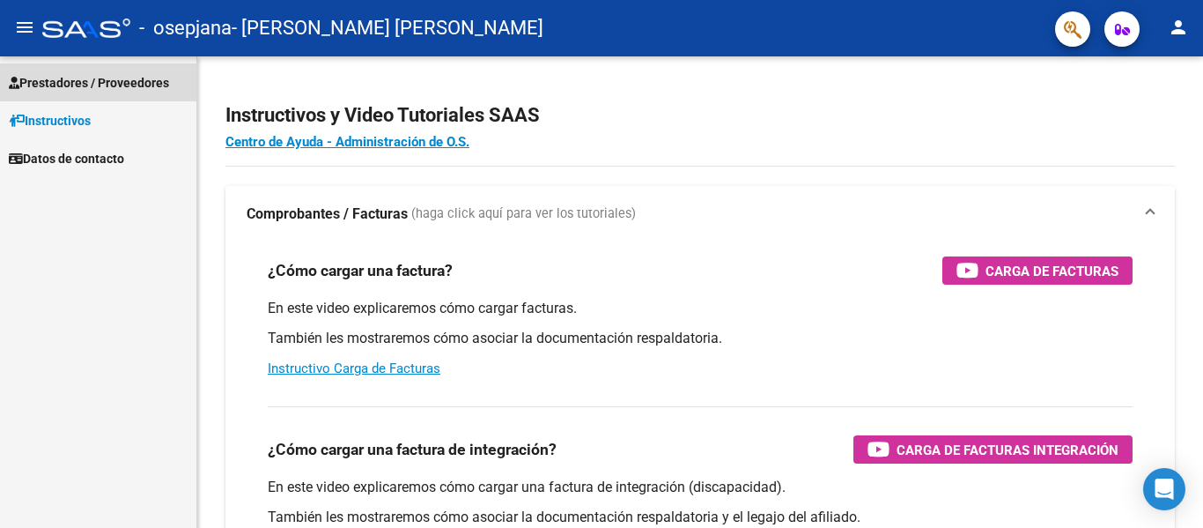
click at [142, 80] on span "Prestadores / Proveedores" at bounding box center [89, 82] width 160 height 19
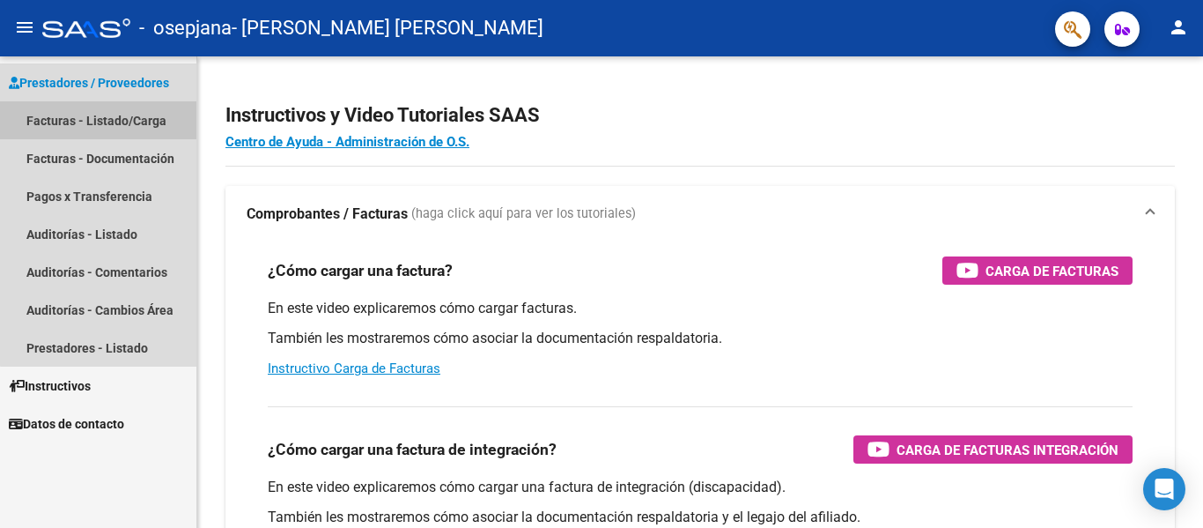
click at [132, 109] on link "Facturas - Listado/Carga" at bounding box center [98, 120] width 196 height 38
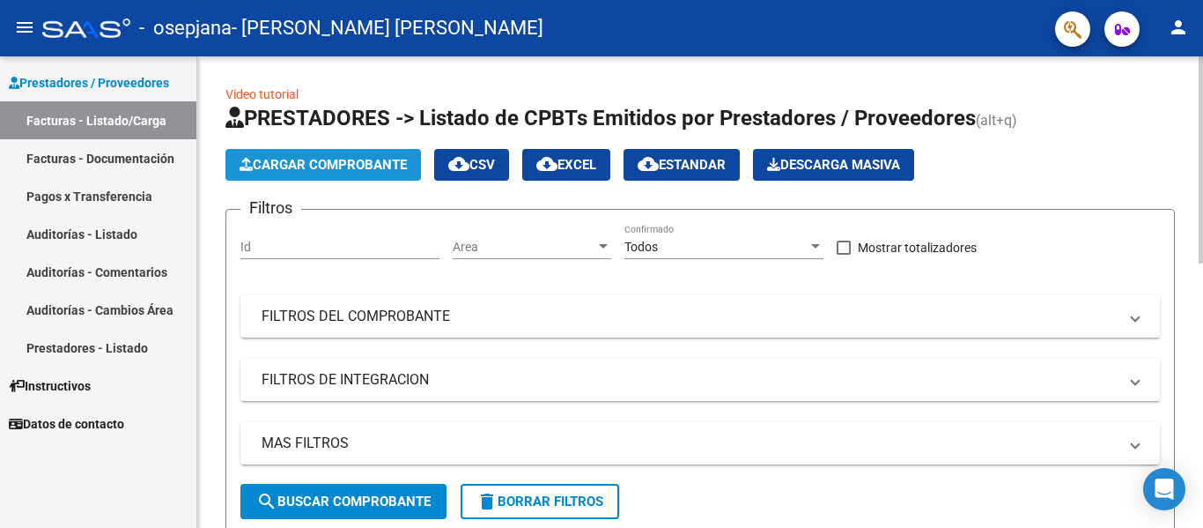
click at [348, 156] on button "Cargar Comprobante" at bounding box center [324, 165] width 196 height 32
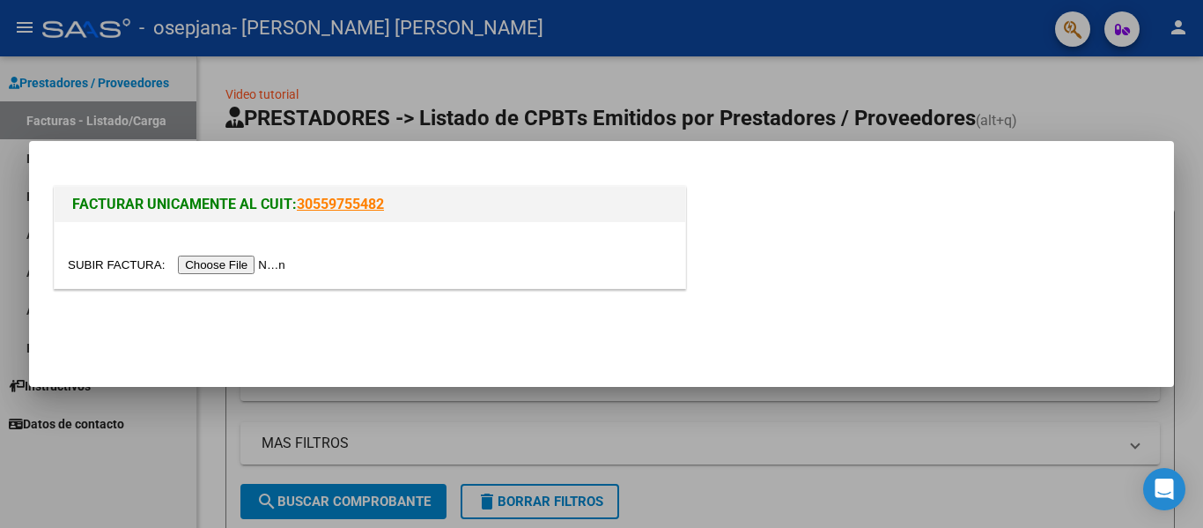
click at [256, 262] on input "file" at bounding box center [179, 264] width 223 height 19
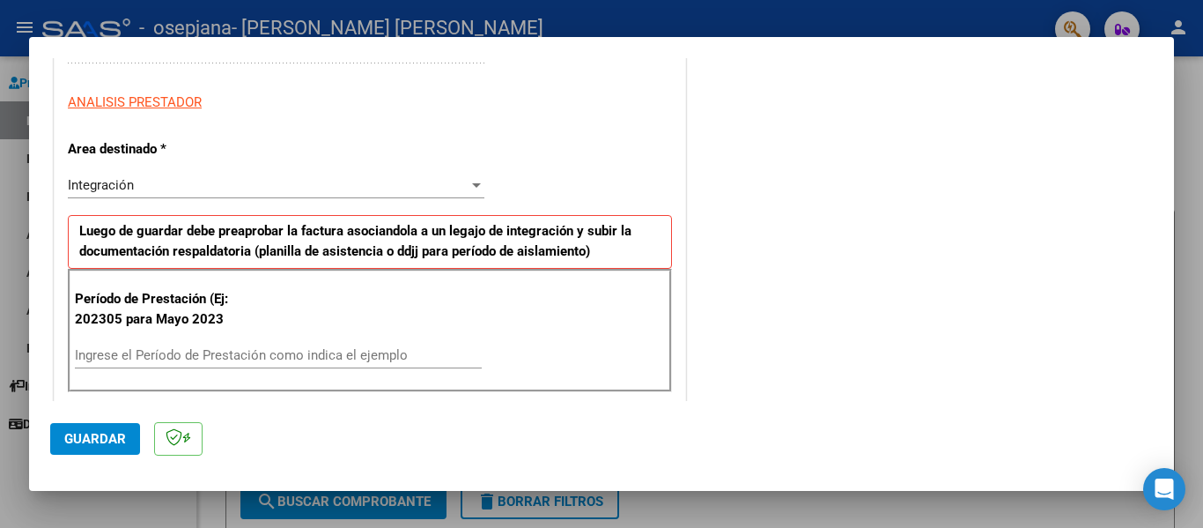
scroll to position [322, 0]
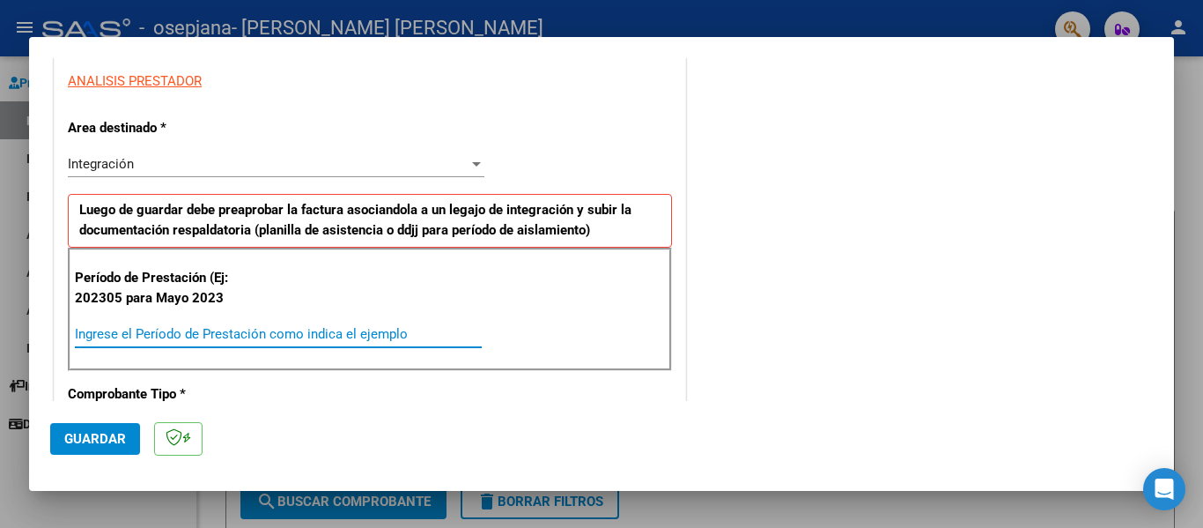
click at [300, 335] on input "Ingrese el Período de Prestación como indica el ejemplo" at bounding box center [278, 334] width 407 height 16
type input "202507"
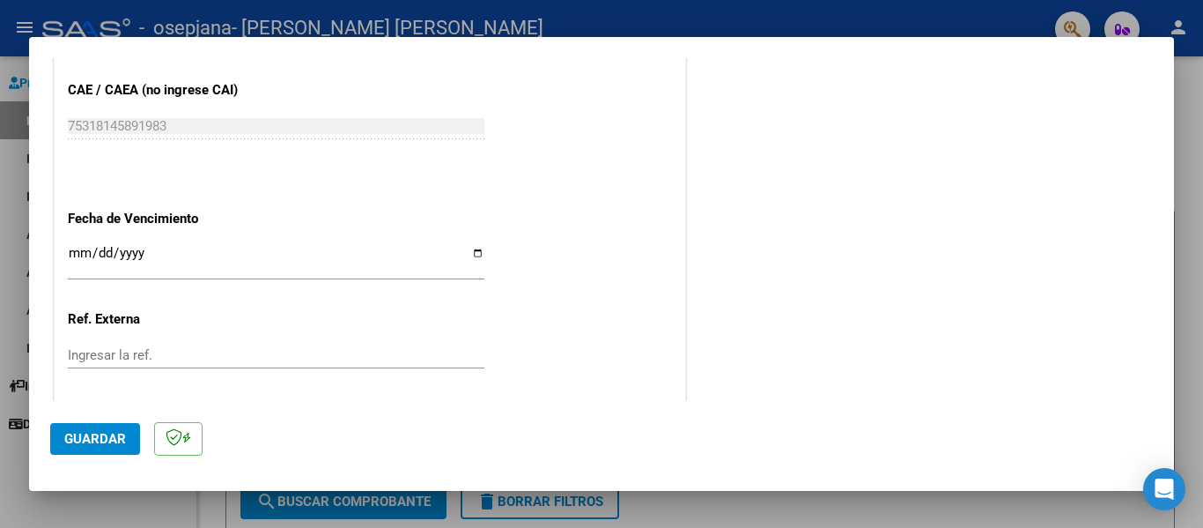
scroll to position [1106, 0]
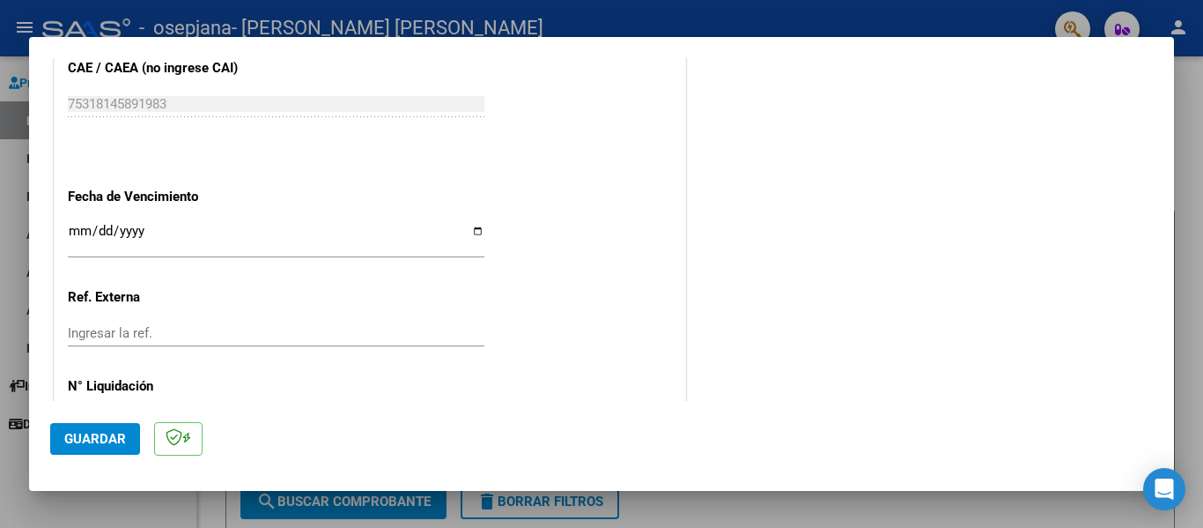
drag, startPoint x: 1174, startPoint y: 336, endPoint x: 1173, endPoint y: 352, distance: 16.8
click at [1173, 352] on div "COMPROBANTE VER COMPROBANTE El comprobante fue leído exitosamente. DATOS DEL CO…" at bounding box center [601, 264] width 1203 height 528
click at [104, 451] on button "Guardar" at bounding box center [95, 439] width 90 height 32
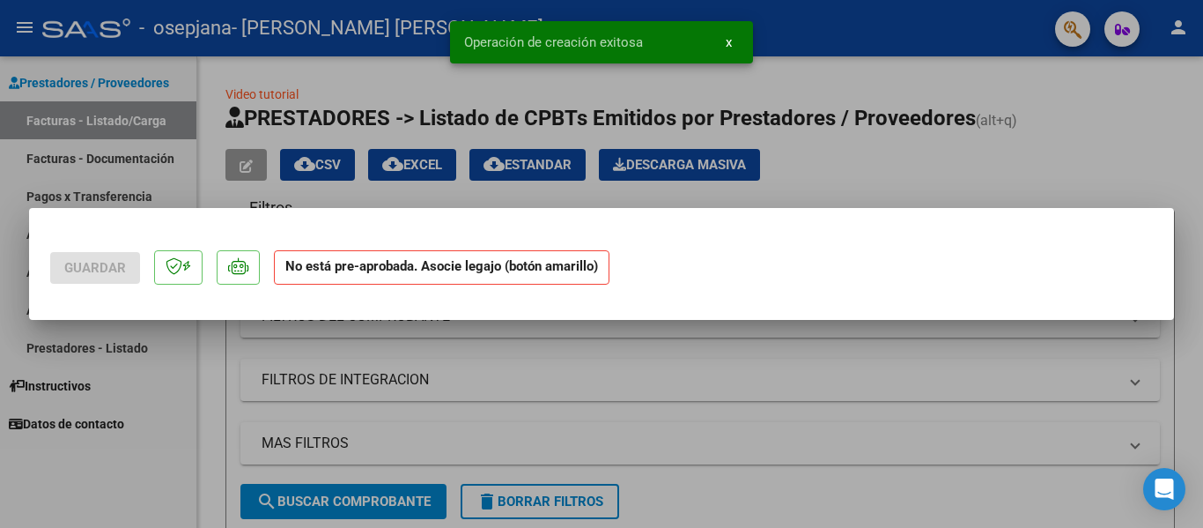
scroll to position [0, 0]
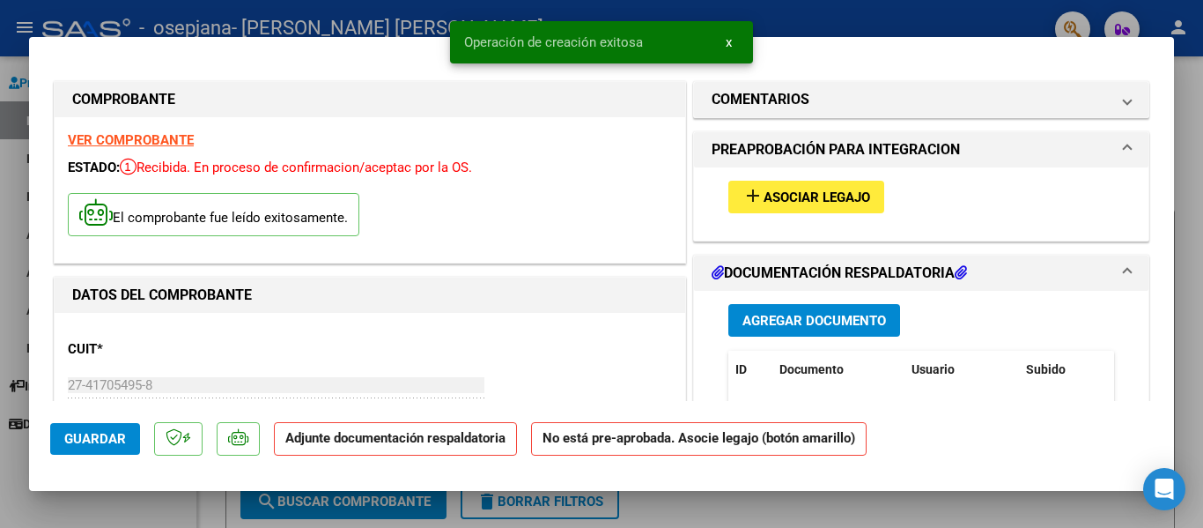
click at [774, 196] on span "Asociar Legajo" at bounding box center [817, 197] width 107 height 16
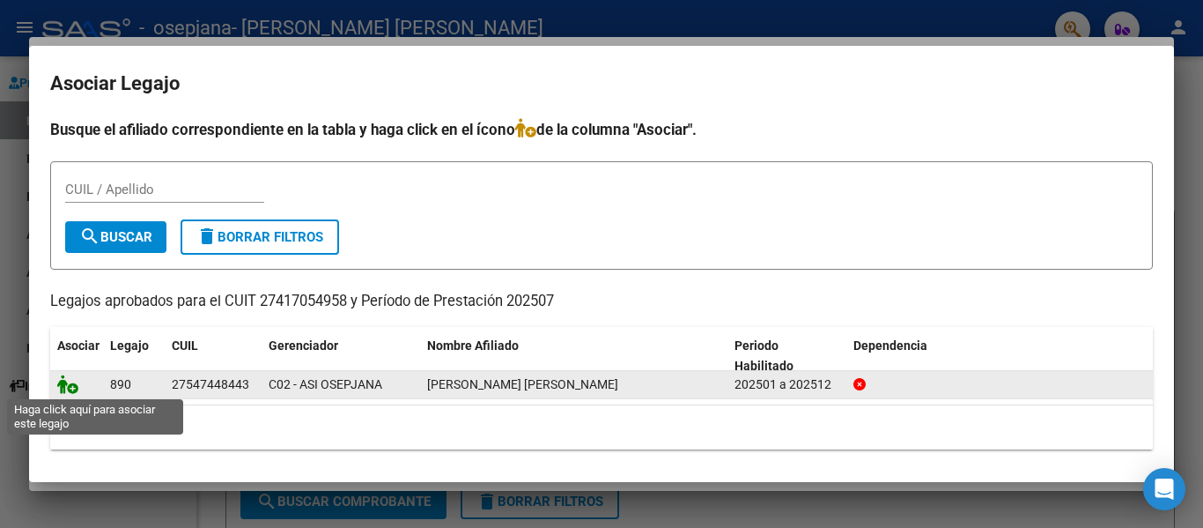
click at [70, 384] on icon at bounding box center [67, 383] width 21 height 19
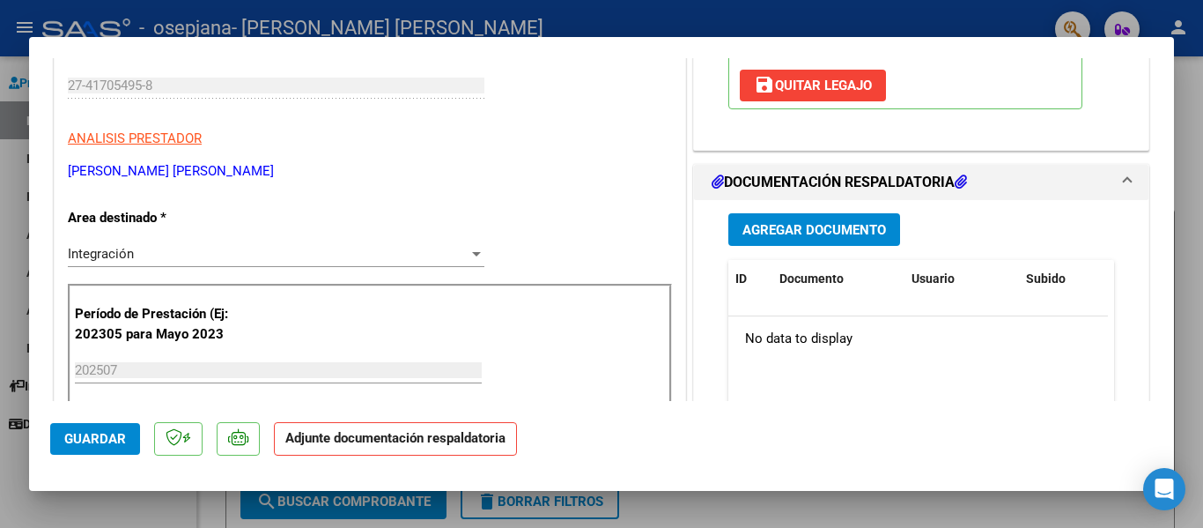
scroll to position [304, 0]
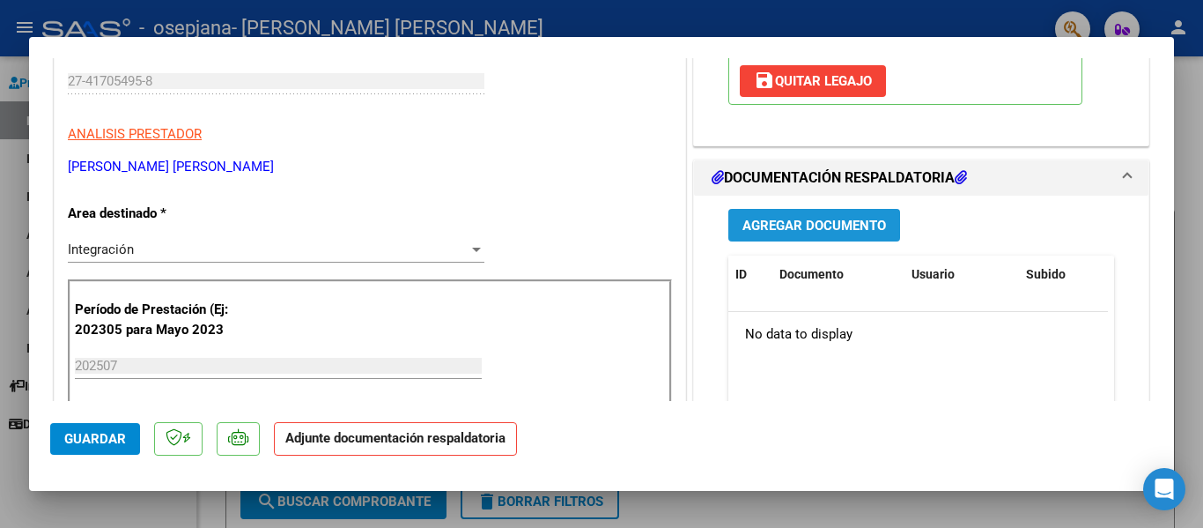
click at [854, 227] on span "Agregar Documento" at bounding box center [815, 226] width 144 height 16
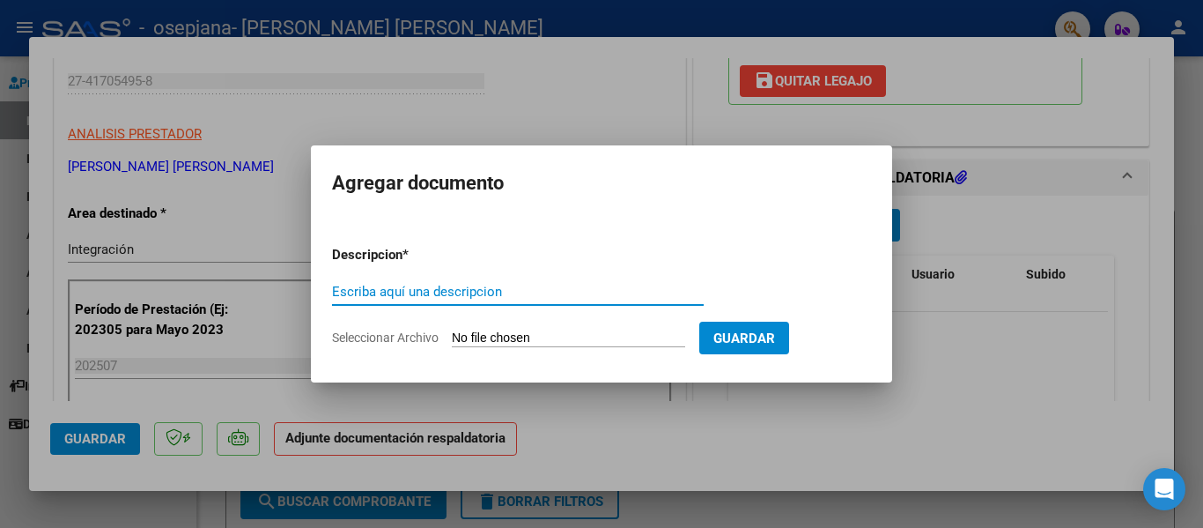
click at [470, 292] on input "Escriba aquí una descripcion" at bounding box center [518, 292] width 372 height 16
type input "planilla de asistencia julio"
click at [418, 337] on span "Seleccionar Archivo" at bounding box center [385, 337] width 107 height 14
click at [452, 337] on input "Seleccionar Archivo" at bounding box center [568, 338] width 233 height 17
type input "C:\fakepath\[PERSON_NAME].pdf"
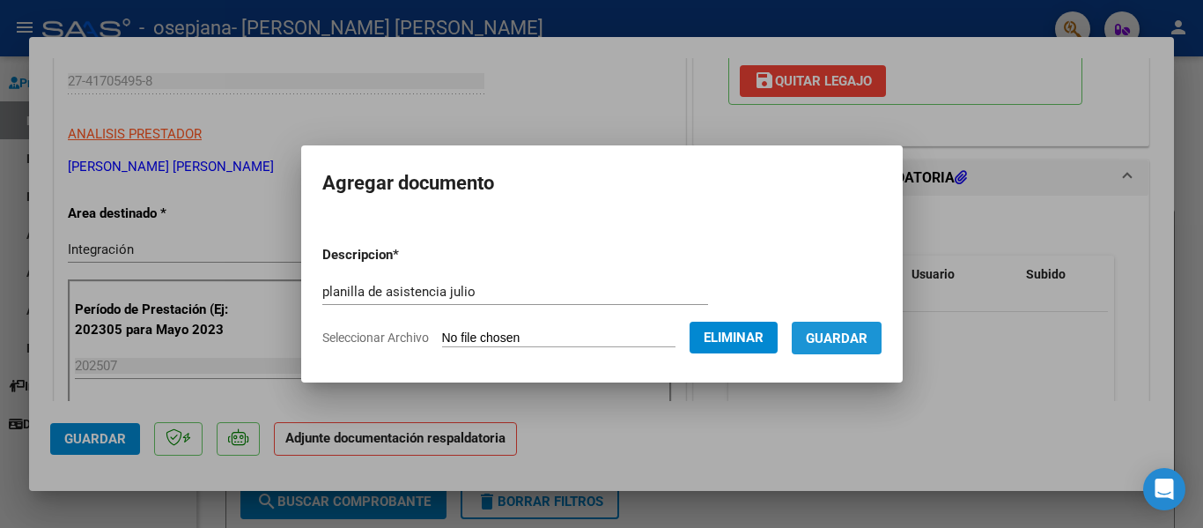
click at [850, 333] on span "Guardar" at bounding box center [837, 338] width 62 height 16
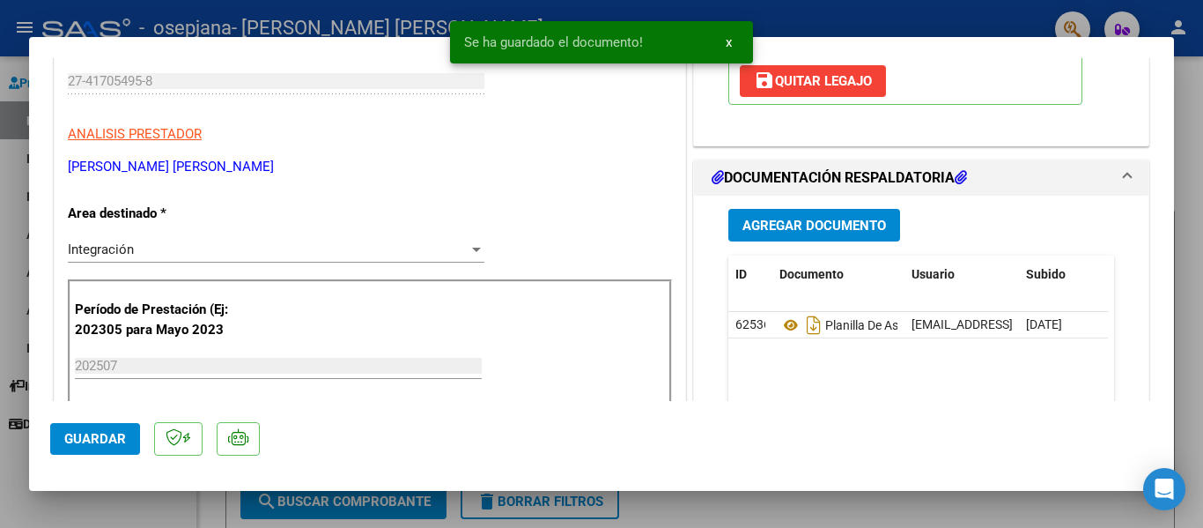
scroll to position [470, 0]
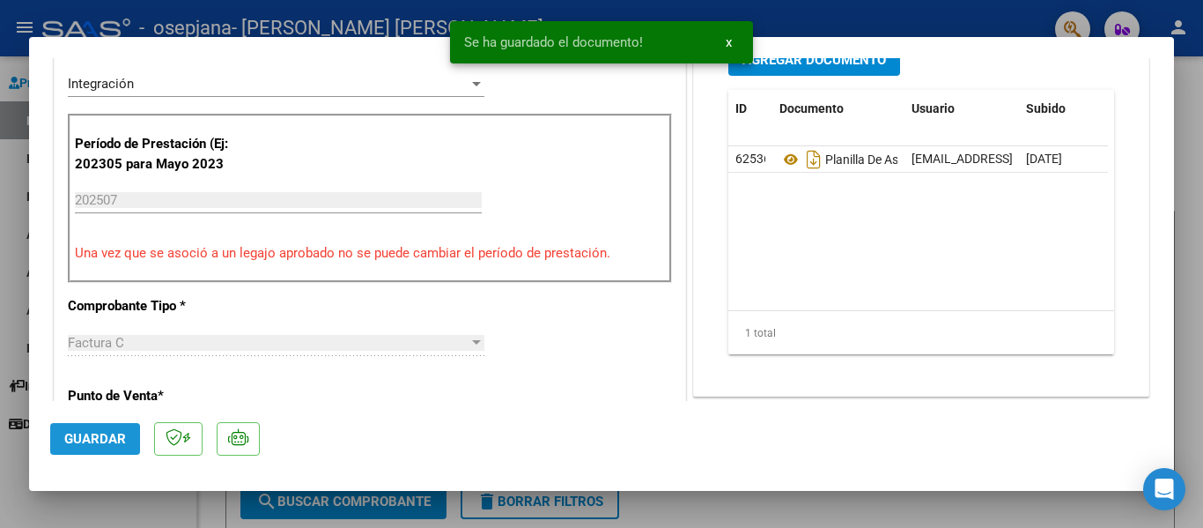
click at [104, 430] on button "Guardar" at bounding box center [95, 439] width 90 height 32
